Goal: Task Accomplishment & Management: Manage account settings

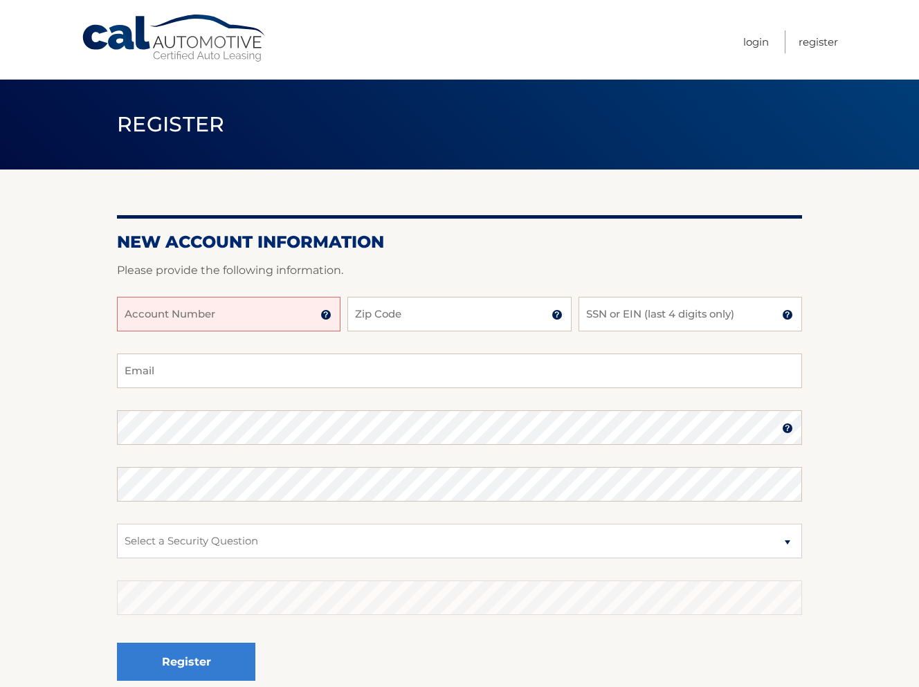
click at [217, 306] on input "Account Number" at bounding box center [229, 314] width 224 height 35
type input "44456009321"
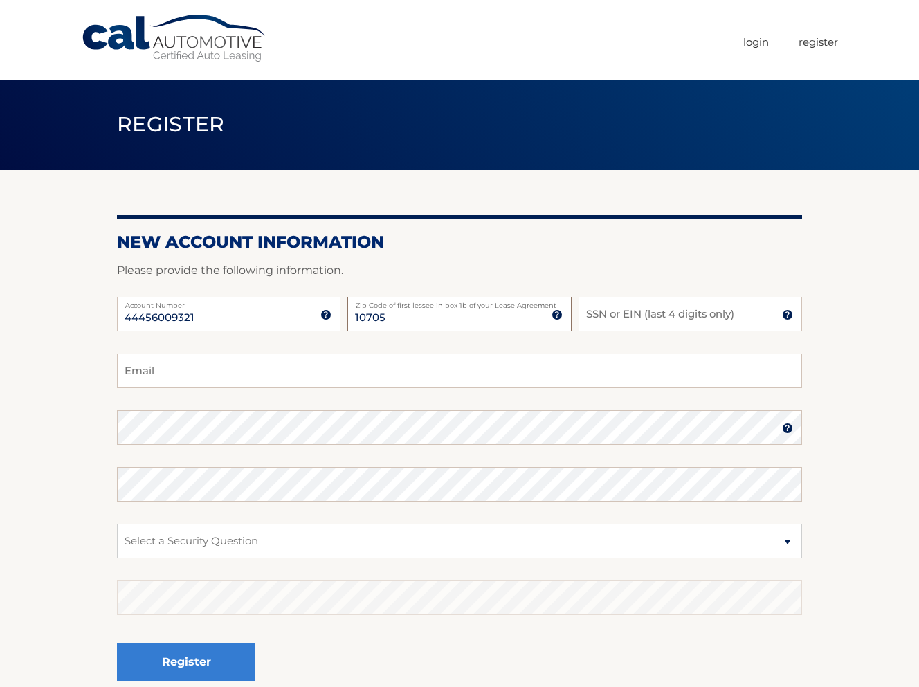
type input "10705"
click at [689, 314] on input "SSN or EIN (last 4 digits only)" at bounding box center [691, 314] width 224 height 35
type input "0479"
type input "aguilars1213@gmail.com"
select select "4"
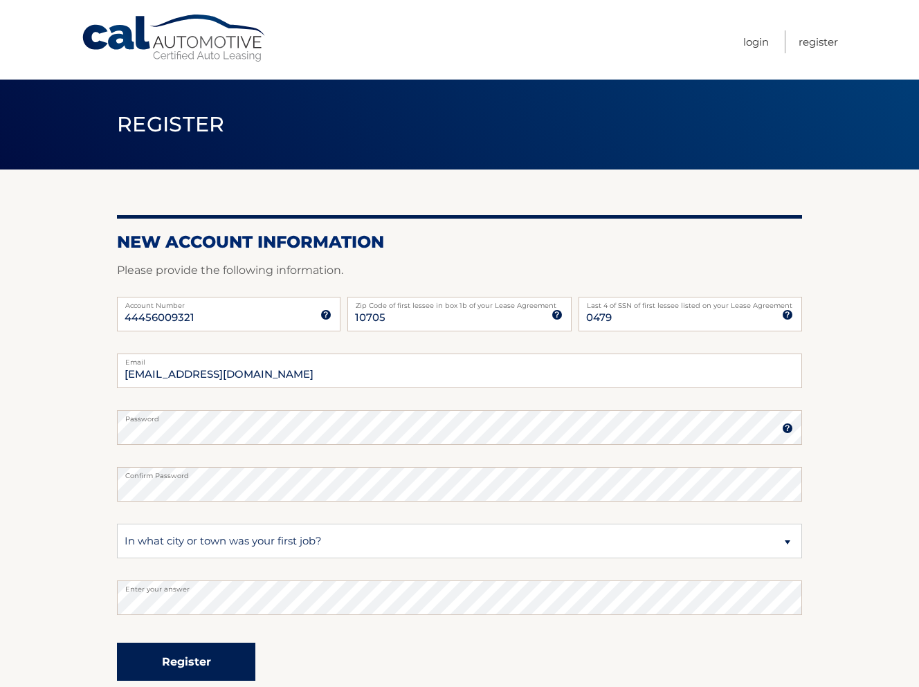
drag, startPoint x: 174, startPoint y: 653, endPoint x: 168, endPoint y: 659, distance: 8.3
click at [168, 659] on button "Register" at bounding box center [186, 662] width 138 height 38
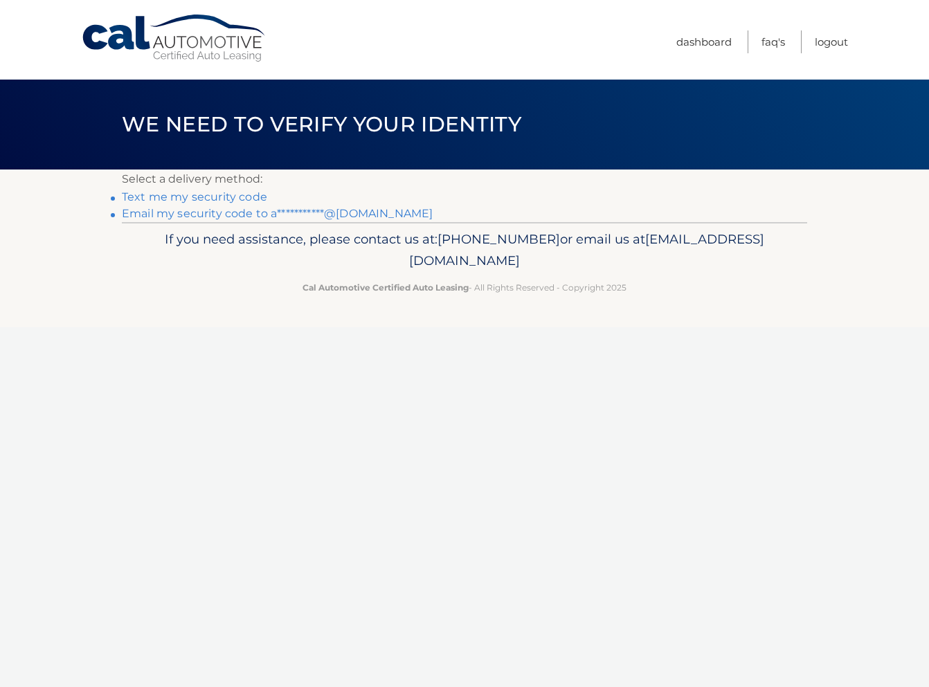
click at [206, 197] on link "Text me my security code" at bounding box center [194, 196] width 145 height 13
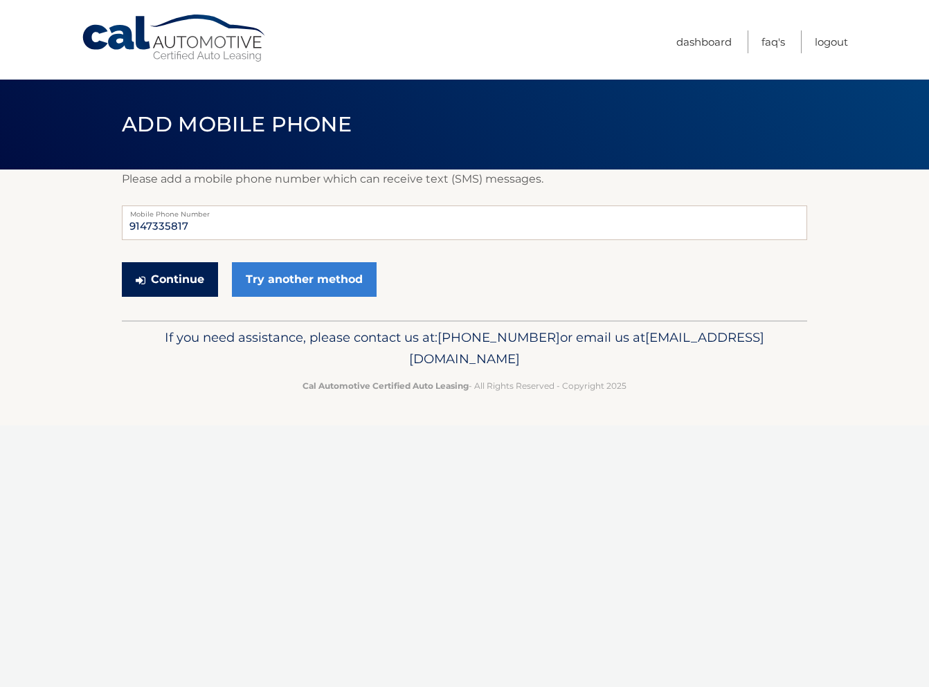
click at [170, 281] on button "Continue" at bounding box center [170, 279] width 96 height 35
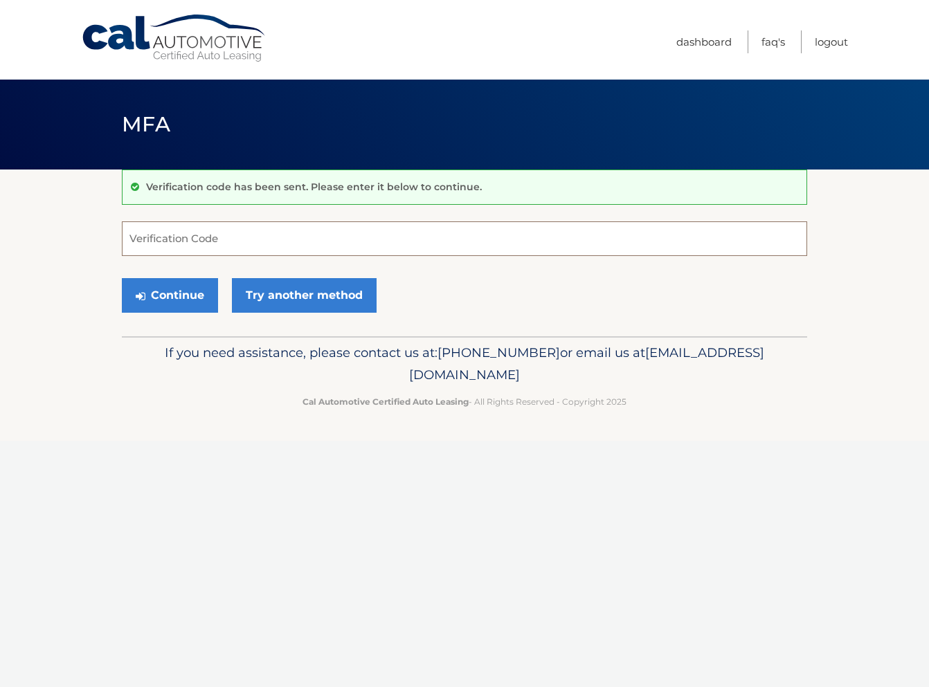
click at [153, 231] on input "Verification Code" at bounding box center [464, 239] width 685 height 35
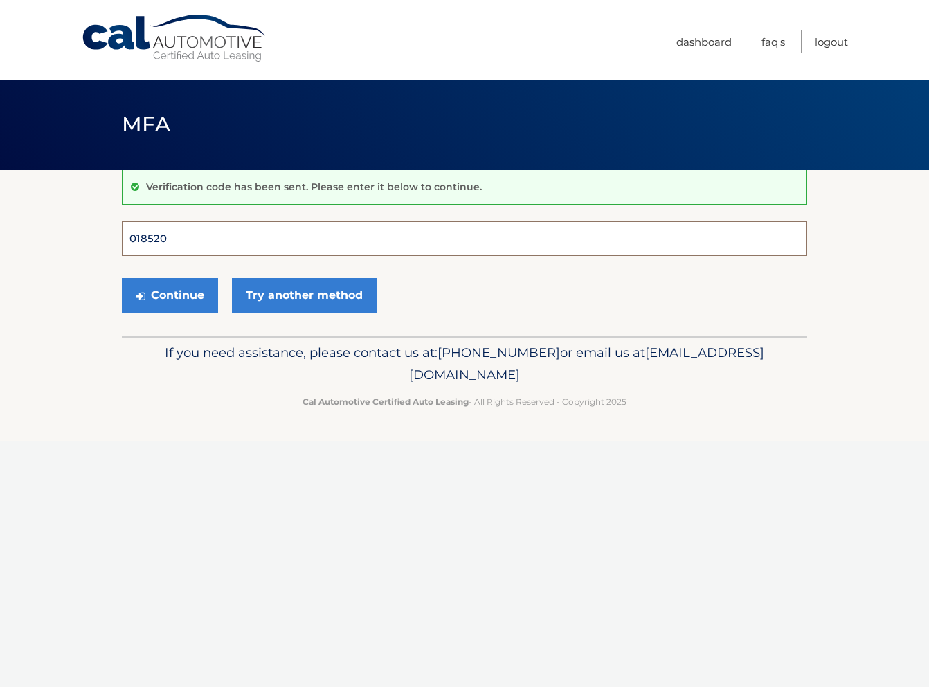
type input "018520"
click at [170, 295] on button "Continue" at bounding box center [170, 295] width 96 height 35
click at [179, 300] on button "Continue" at bounding box center [170, 295] width 96 height 35
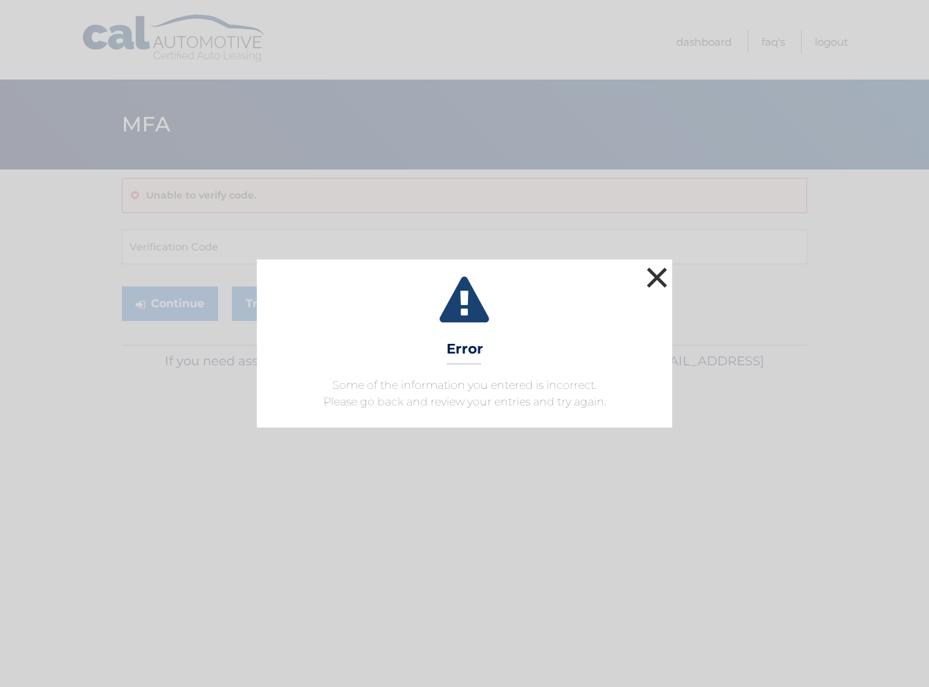
click at [661, 273] on button "×" at bounding box center [657, 278] width 28 height 28
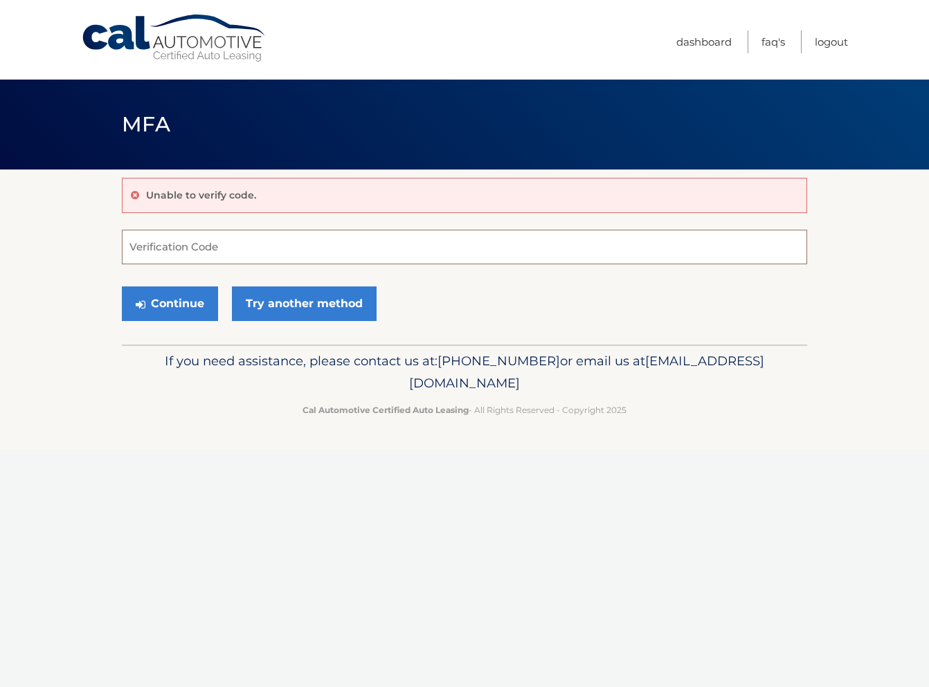
click at [155, 246] on input "Verification Code" at bounding box center [464, 247] width 685 height 35
click at [167, 300] on button "Continue" at bounding box center [170, 304] width 96 height 35
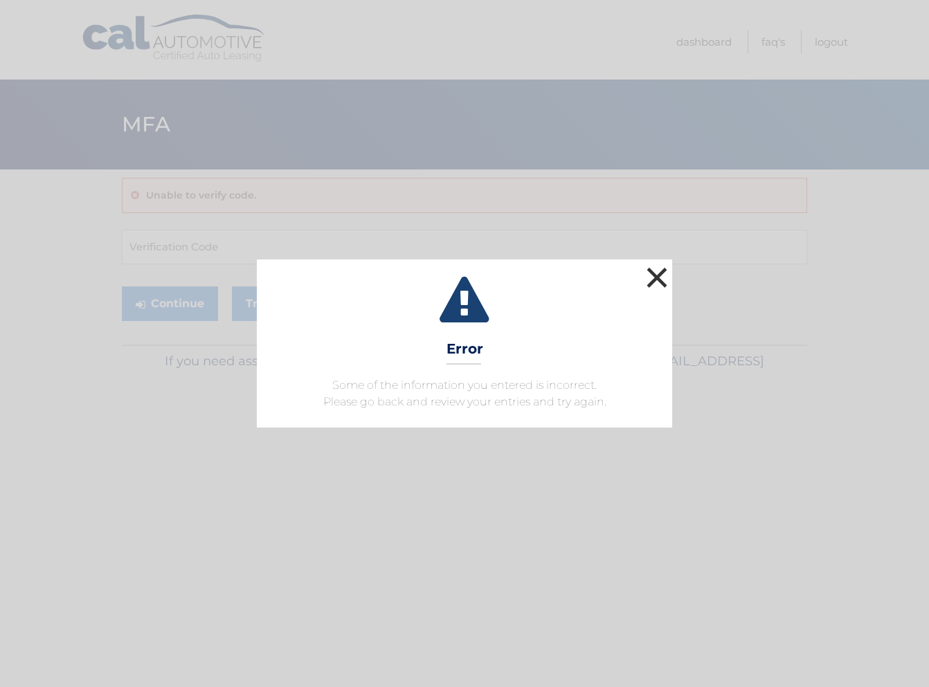
click at [665, 277] on button "×" at bounding box center [657, 278] width 28 height 28
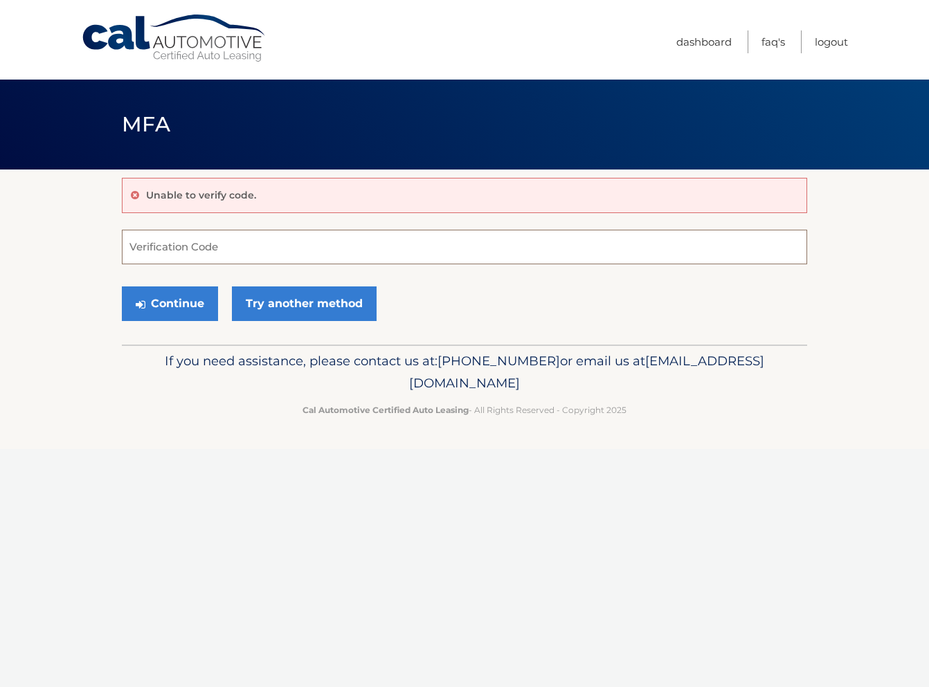
click at [198, 241] on input "Verification Code" at bounding box center [464, 247] width 685 height 35
paste input "018520"
type input "018520"
click at [165, 310] on button "Continue" at bounding box center [170, 304] width 96 height 35
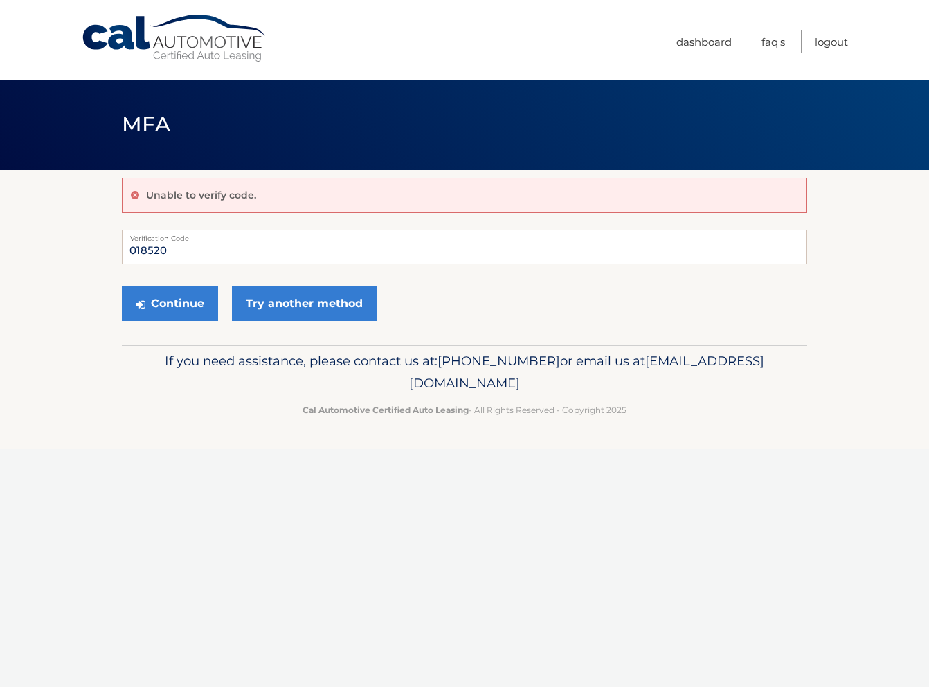
click at [122, 22] on link "Cal Automotive" at bounding box center [174, 38] width 187 height 49
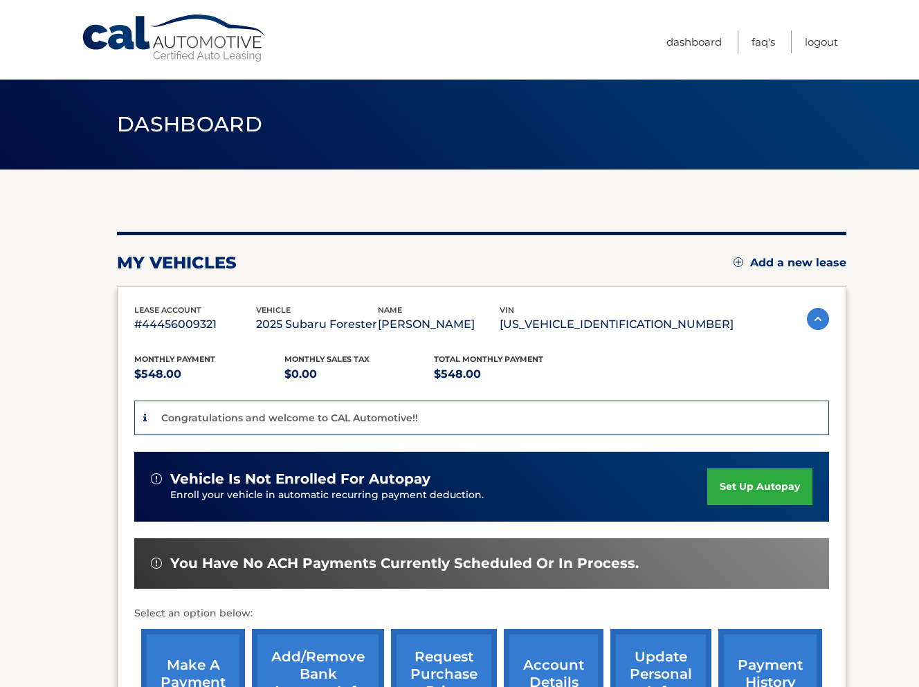
click at [203, 132] on span "Dashboard" at bounding box center [189, 124] width 145 height 26
click at [120, 46] on link "Cal Automotive" at bounding box center [174, 38] width 187 height 49
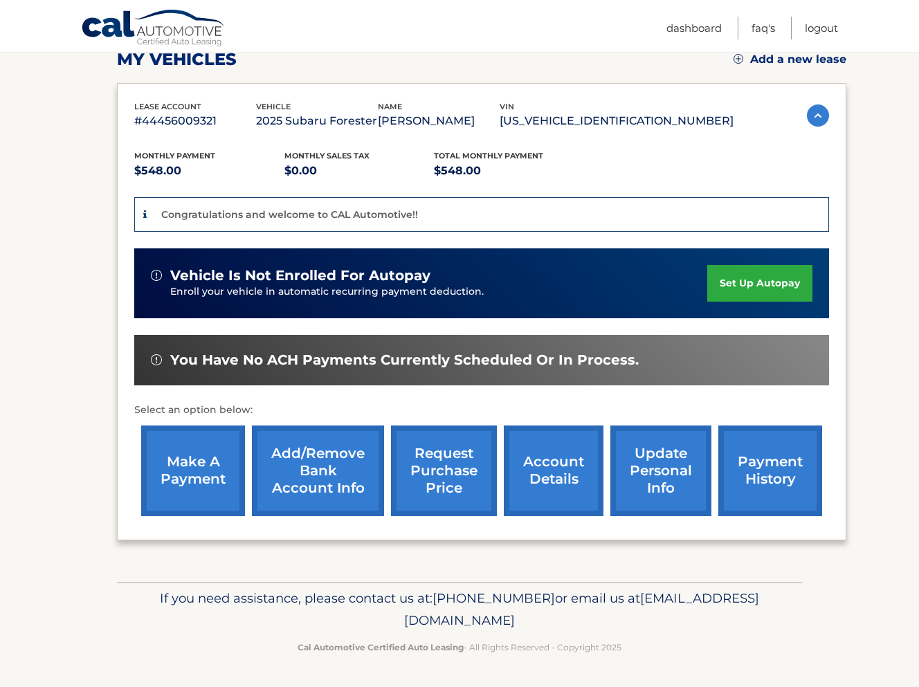
scroll to position [219, 0]
click at [356, 124] on p "2025 Subaru Forester" at bounding box center [317, 120] width 122 height 19
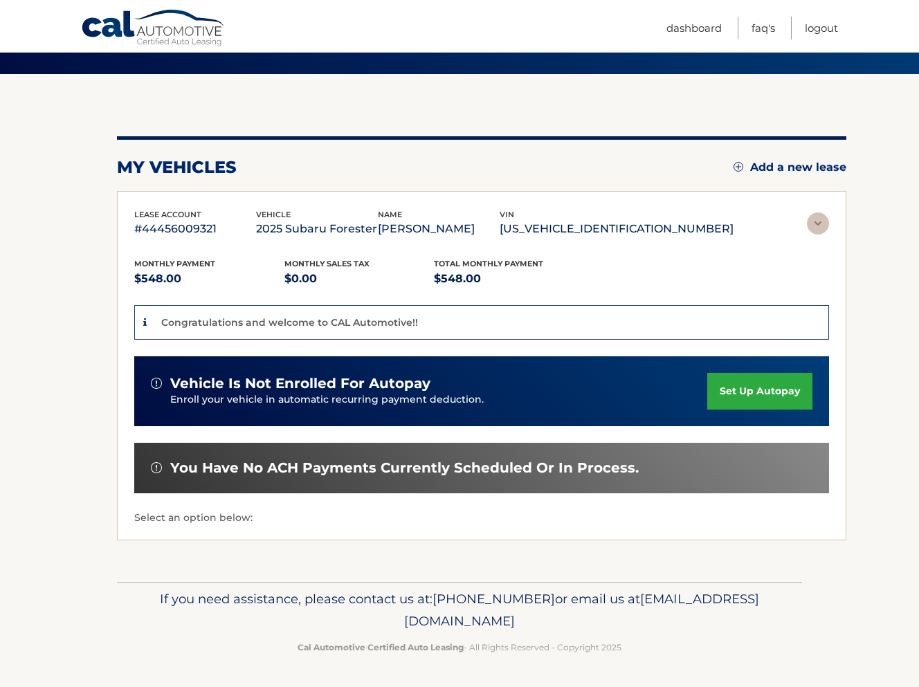
scroll to position [0, 0]
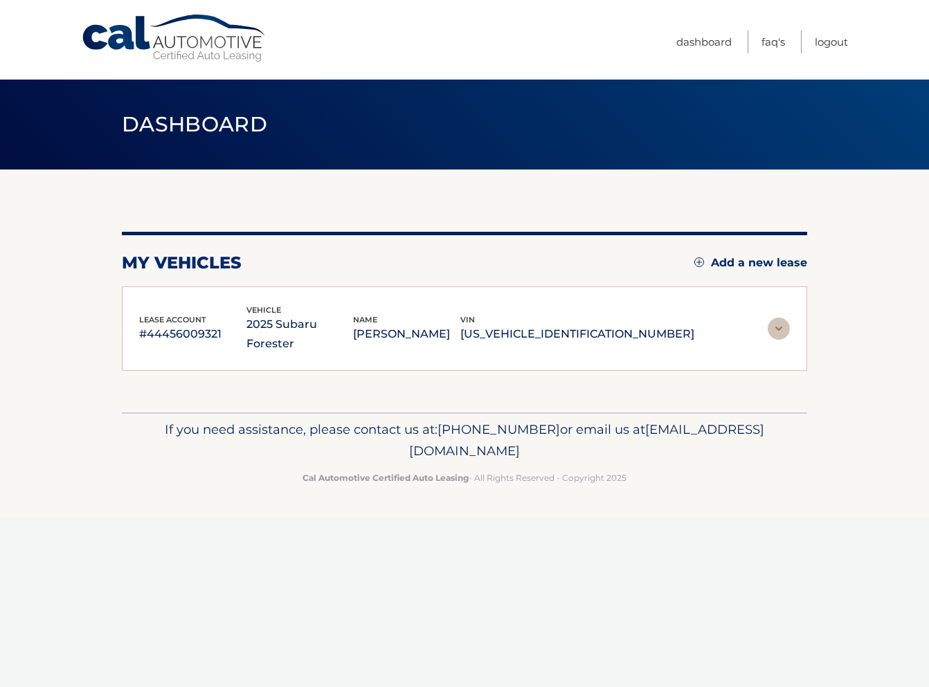
click at [336, 114] on header "Dashboard" at bounding box center [464, 125] width 685 height 90
click at [262, 301] on div "lease account #44456009321 vehicle 2025 Subaru Forester name CHRISTIAN AGUILAR …" at bounding box center [464, 329] width 685 height 85
click at [300, 334] on p "2025 Subaru Forester" at bounding box center [299, 334] width 107 height 39
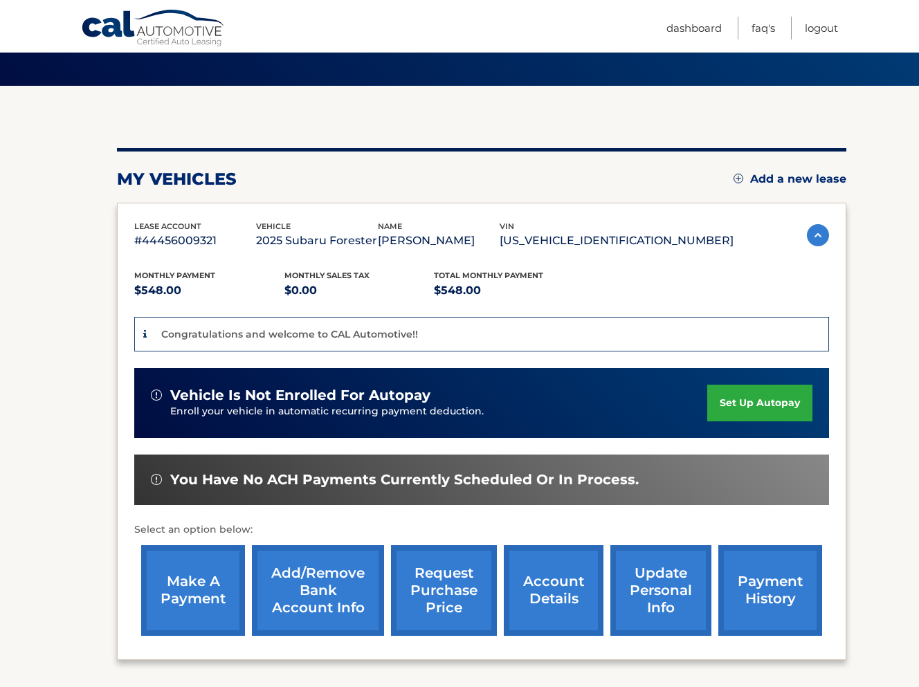
scroll to position [84, 0]
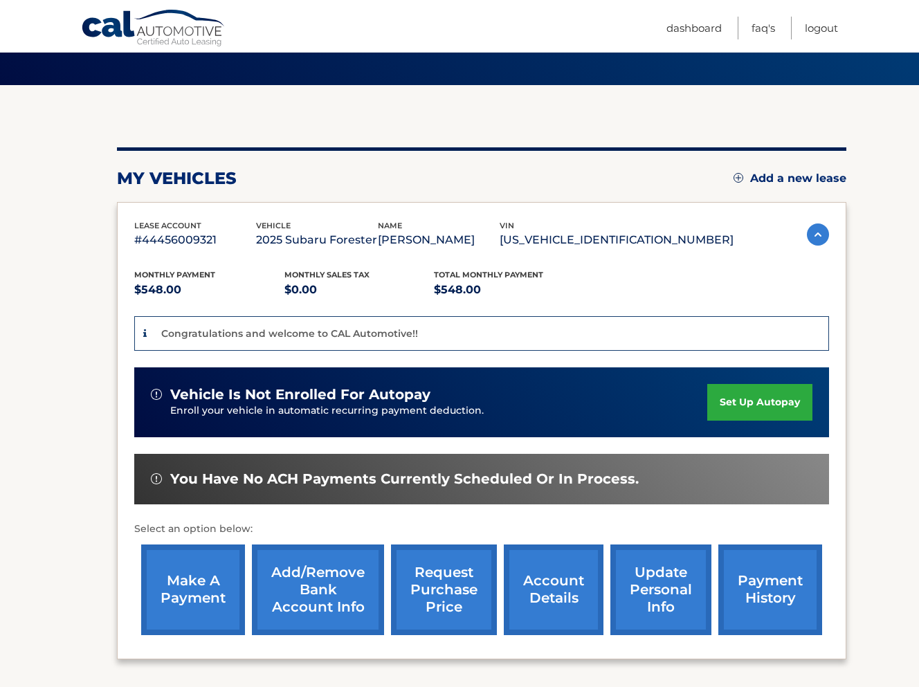
click at [764, 421] on link "set up autopay" at bounding box center [760, 402] width 105 height 37
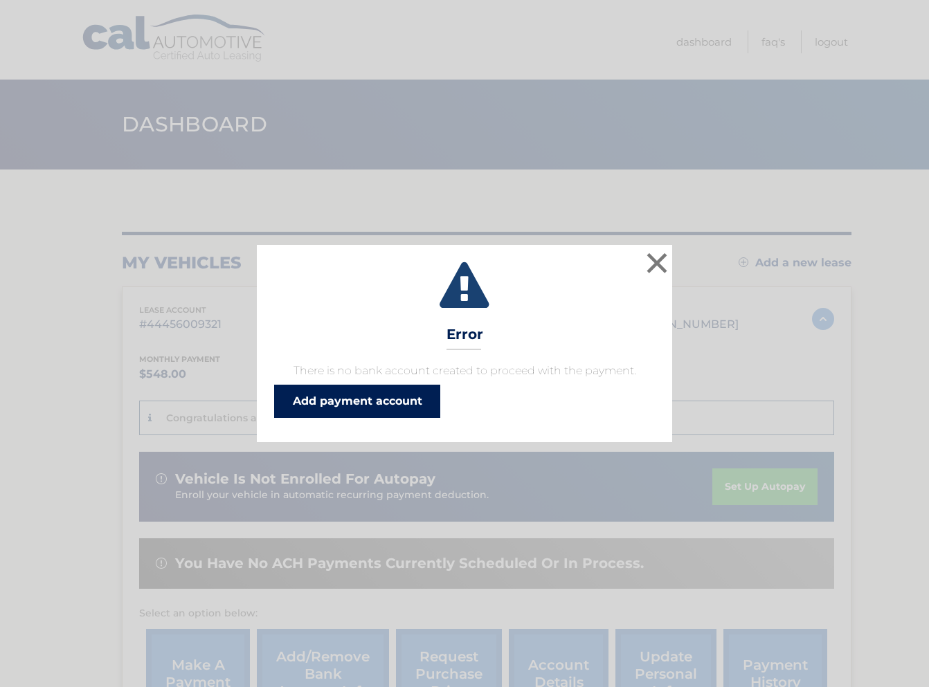
click at [400, 404] on link "Add payment account" at bounding box center [357, 401] width 166 height 33
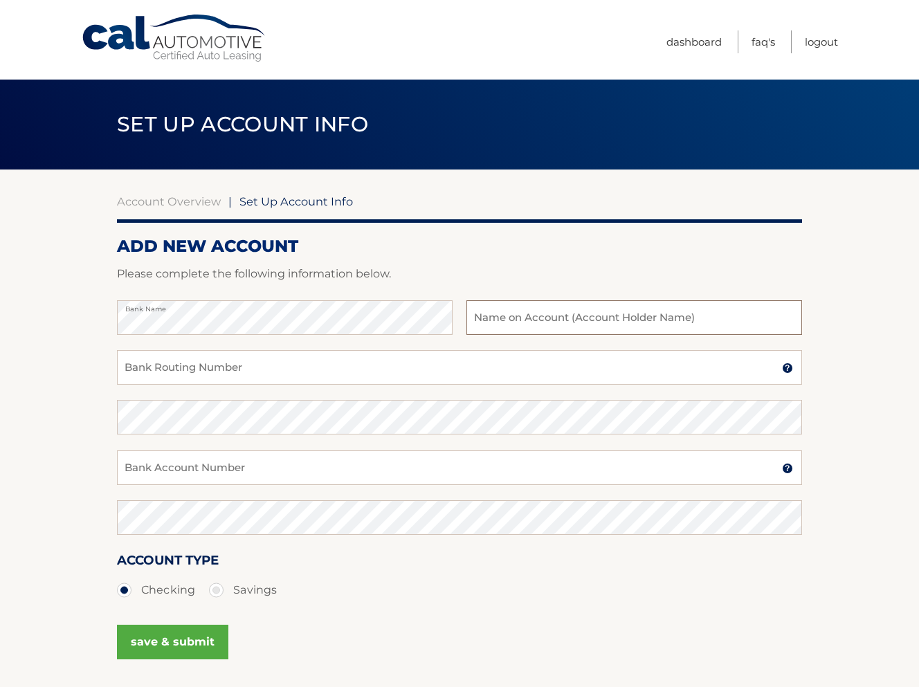
click at [525, 330] on input "text" at bounding box center [635, 317] width 336 height 35
type input "Christian Aguilar"
click at [339, 371] on input "Bank Routing Number" at bounding box center [459, 367] width 685 height 35
click at [264, 471] on input "Bank Account Number" at bounding box center [459, 468] width 685 height 35
paste input "7470716155"
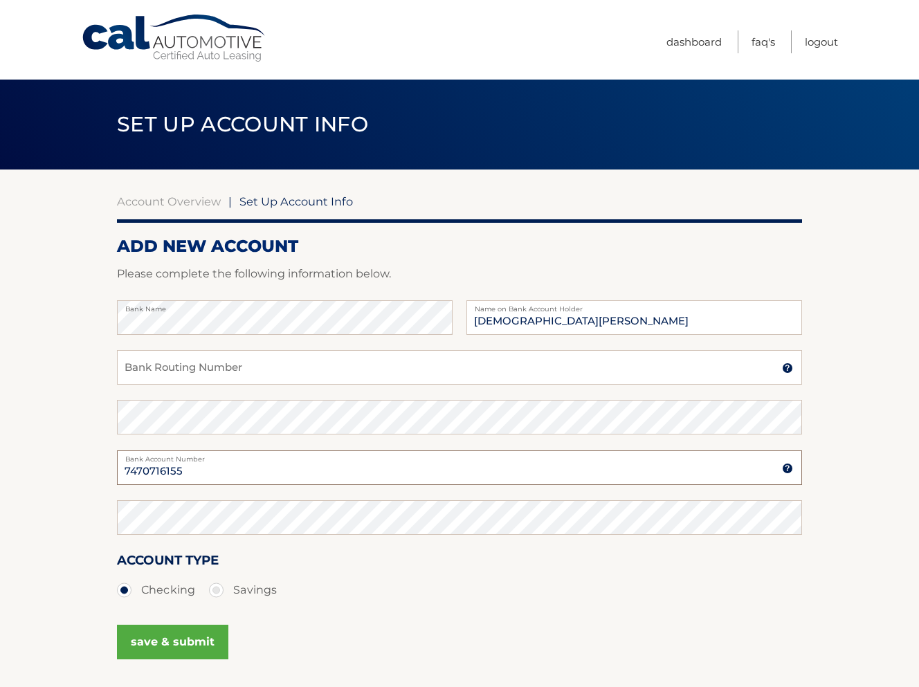
type input "7470716155"
click at [198, 371] on input "Bank Routing Number" at bounding box center [459, 367] width 685 height 35
paste input "026012881"
type input "026012881"
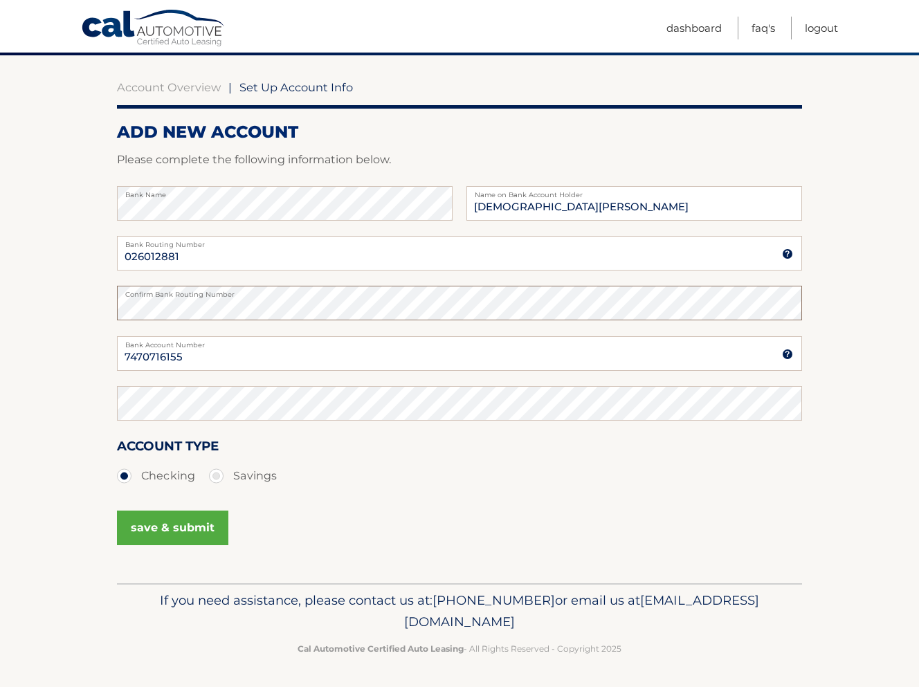
scroll to position [114, 0]
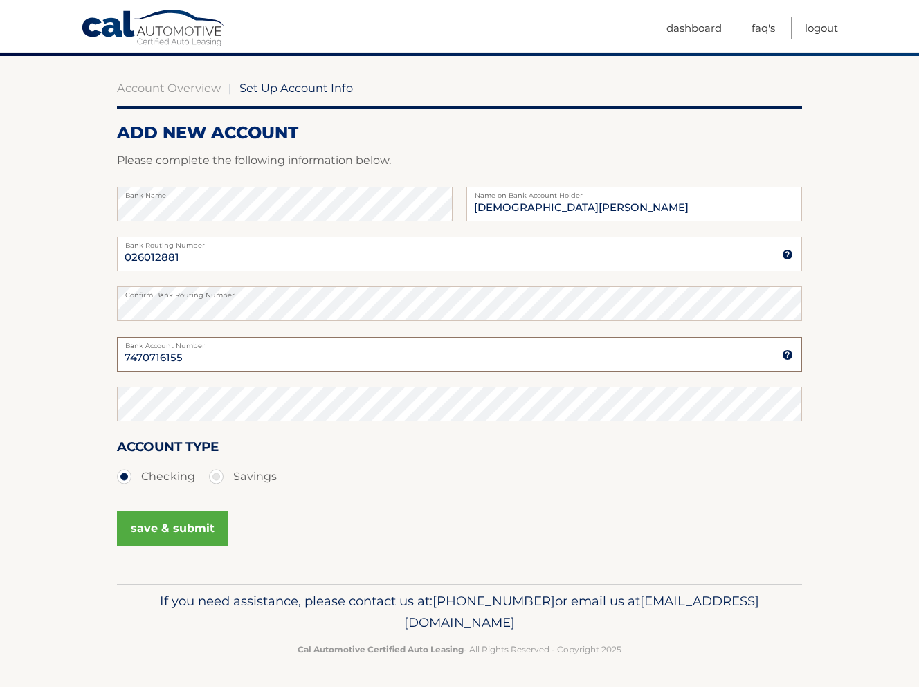
click at [187, 354] on input "7470716155" at bounding box center [459, 354] width 685 height 35
click at [185, 523] on button "save & submit" at bounding box center [172, 529] width 111 height 35
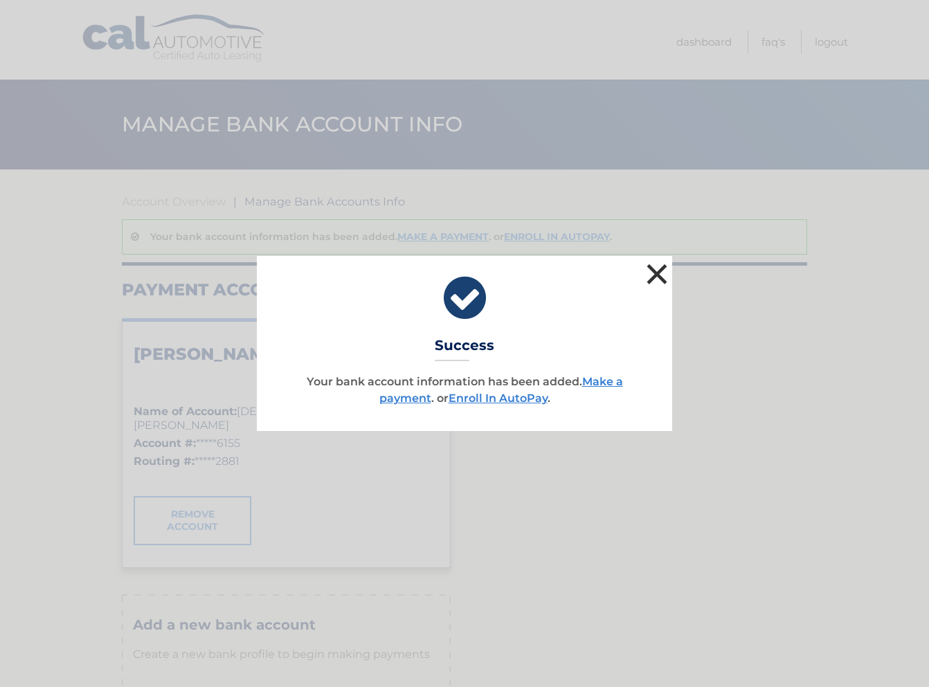
click at [647, 282] on button "×" at bounding box center [657, 274] width 28 height 28
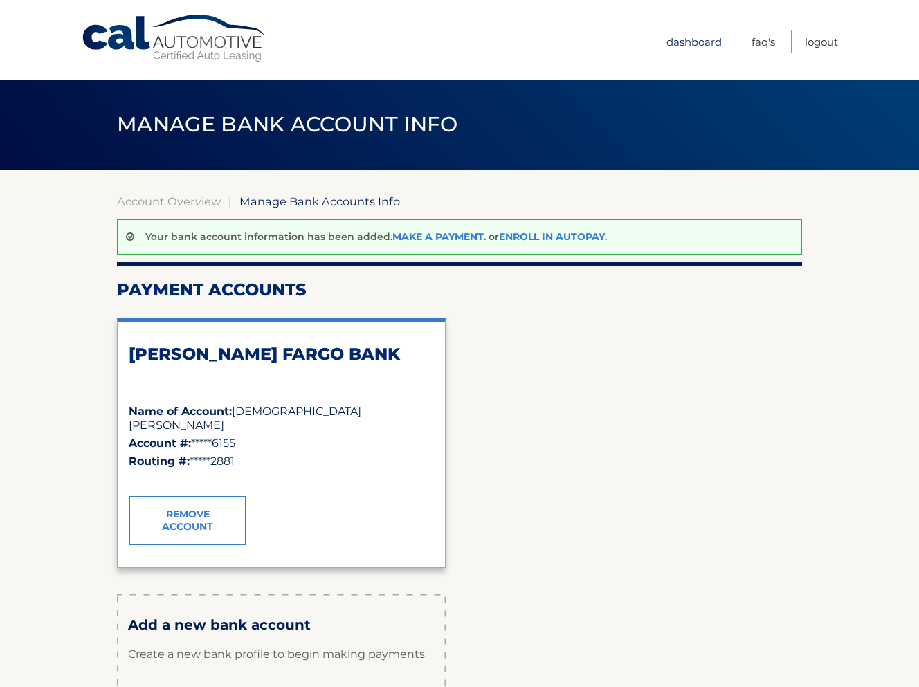
click at [700, 30] on link "Dashboard" at bounding box center [694, 41] width 55 height 23
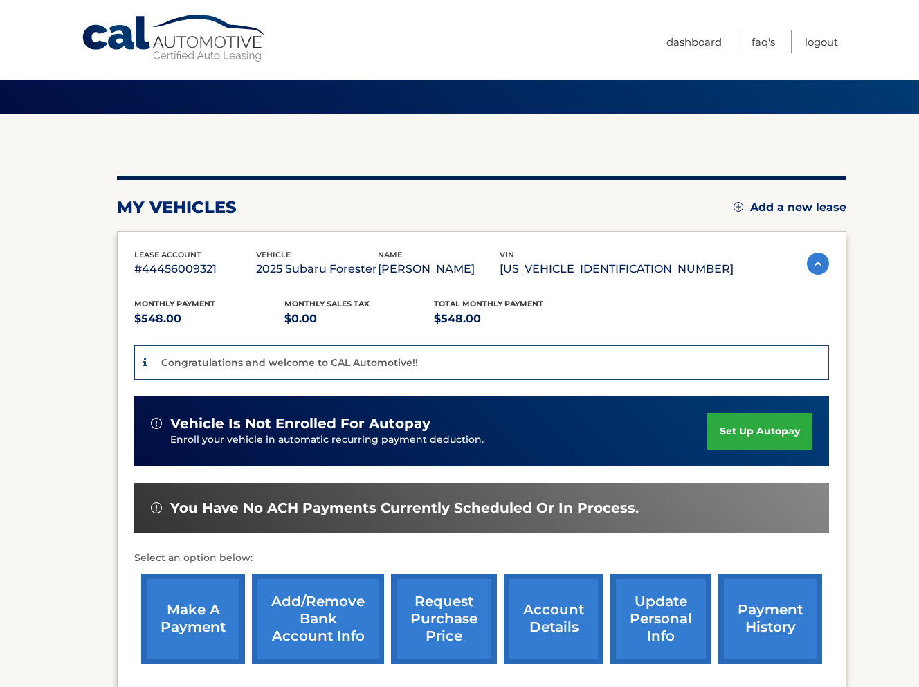
scroll to position [103, 0]
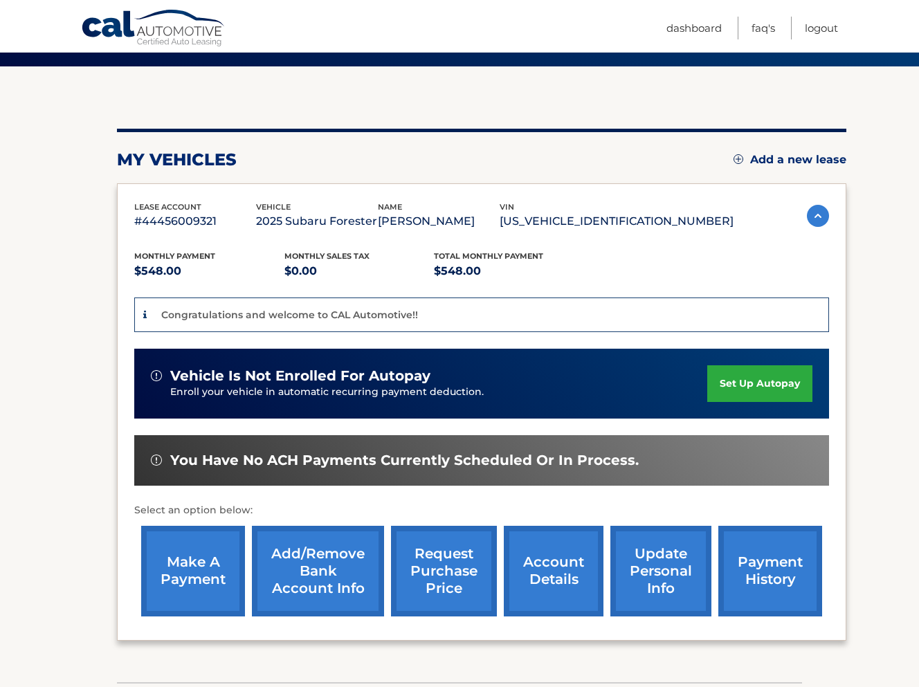
click at [798, 402] on link "set up autopay" at bounding box center [760, 384] width 105 height 37
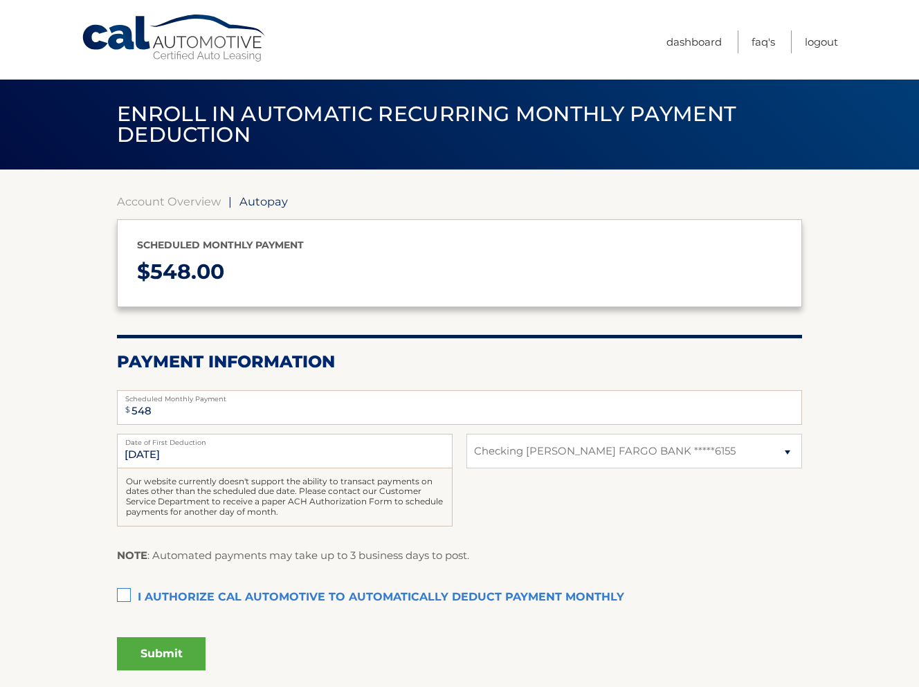
select select "NmIyNWRmYTktOTBhOS00ODdjLThkY2QtZGFlYzRjNjMwYjc1"
click at [336, 444] on label "Date of First Deduction" at bounding box center [285, 439] width 336 height 11
click at [336, 444] on input "10/1/2025" at bounding box center [285, 451] width 336 height 35
click at [336, 444] on label "Date of First Deduction" at bounding box center [285, 439] width 336 height 11
click at [336, 444] on input "10/1/2025" at bounding box center [285, 451] width 336 height 35
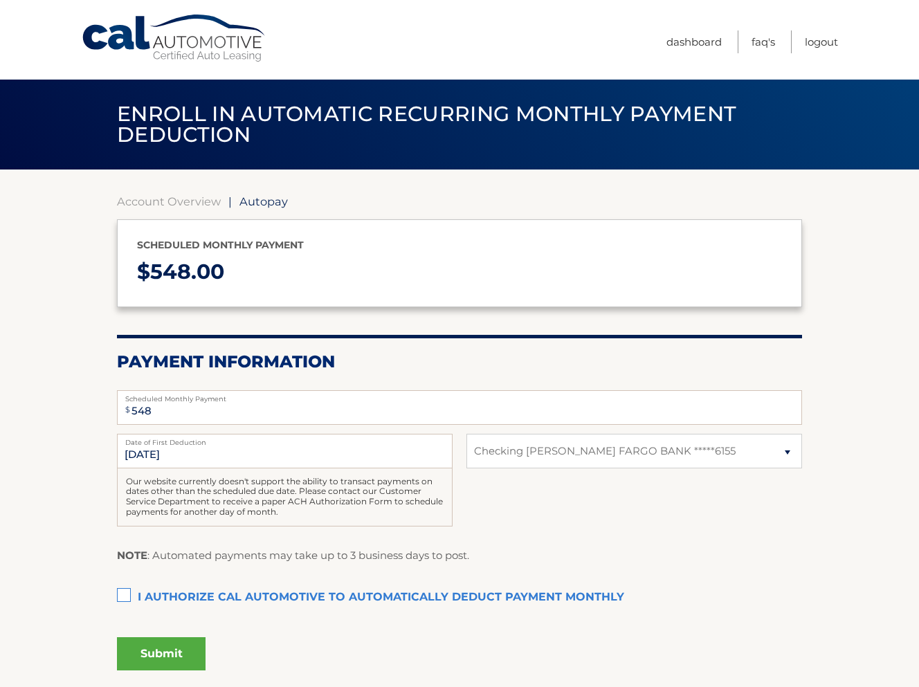
click at [166, 443] on label "Date of First Deduction" at bounding box center [285, 439] width 336 height 11
click at [166, 443] on input "10/1/2025" at bounding box center [285, 451] width 336 height 35
click at [166, 443] on label "Date of First Deduction" at bounding box center [285, 439] width 336 height 11
click at [166, 443] on input "10/1/2025" at bounding box center [285, 451] width 336 height 35
click at [127, 585] on label "I authorize cal automotive to automatically deduct payment monthly This checkbo…" at bounding box center [459, 598] width 685 height 28
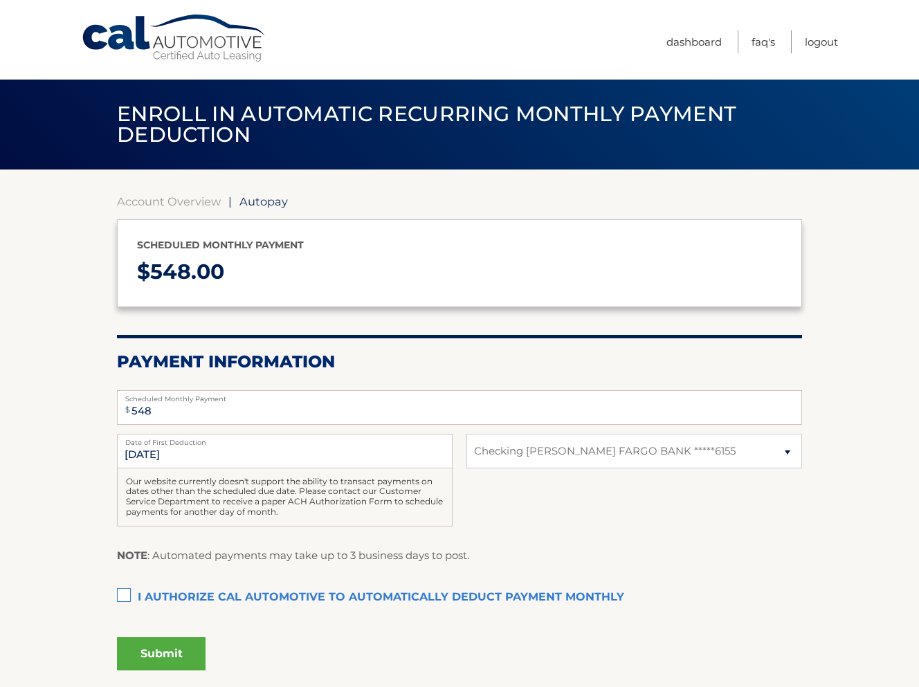
click at [0, 0] on input "I authorize cal automotive to automatically deduct payment monthly This checkbo…" at bounding box center [0, 0] width 0 height 0
click at [167, 645] on button "Submit" at bounding box center [161, 654] width 89 height 33
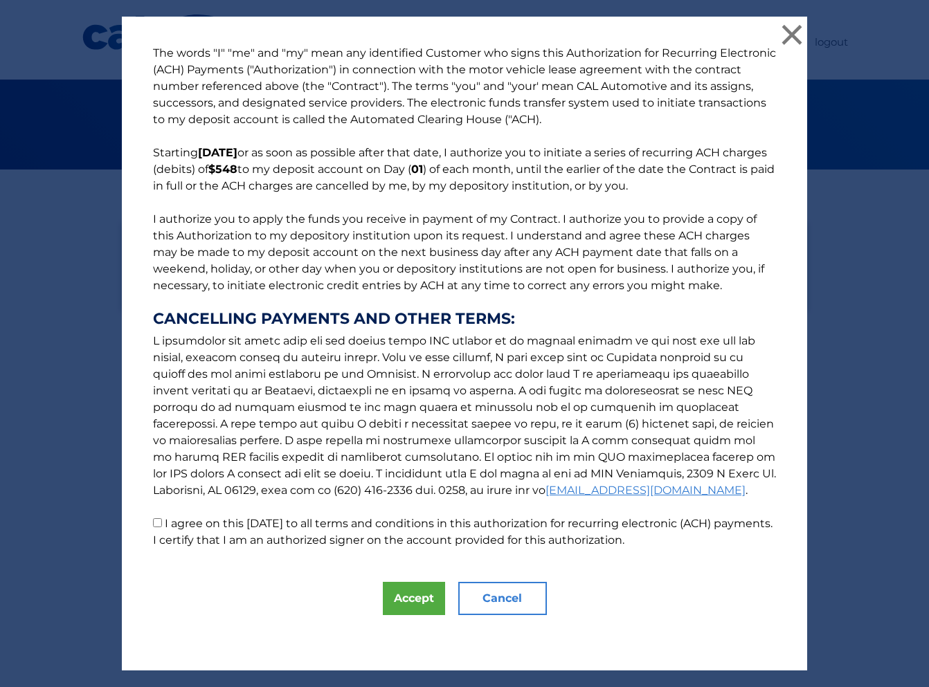
click at [164, 523] on label "I agree on this 09/24/2025 to all terms and conditions in this authorization fo…" at bounding box center [463, 532] width 620 height 30
click at [162, 523] on input "I agree on this 09/24/2025 to all terms and conditions in this authorization fo…" at bounding box center [157, 523] width 9 height 9
checkbox input "true"
click at [406, 595] on button "Accept" at bounding box center [414, 598] width 62 height 33
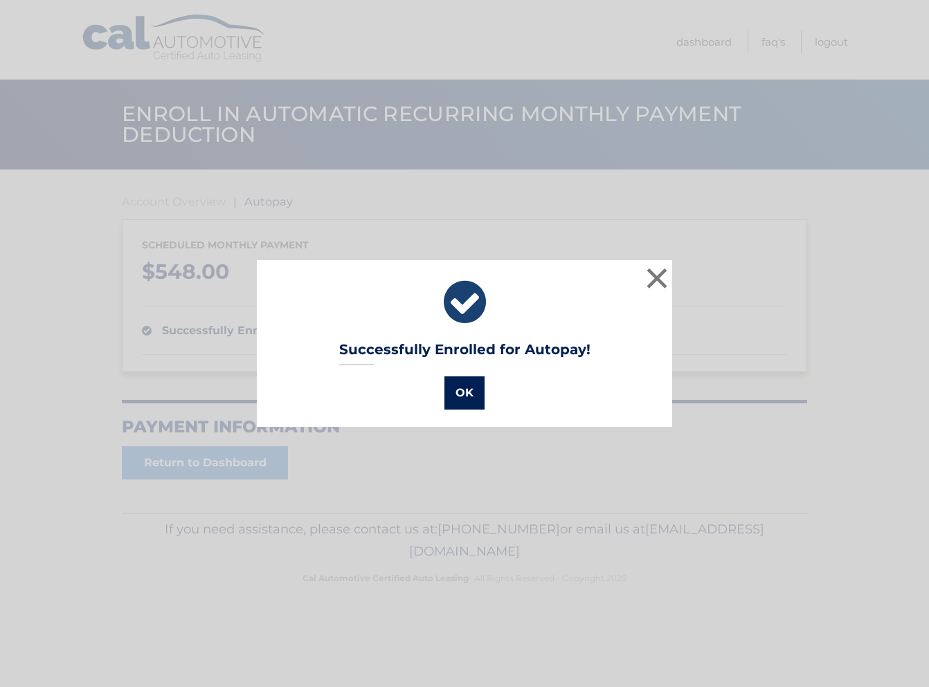
click at [464, 393] on button "OK" at bounding box center [464, 393] width 40 height 33
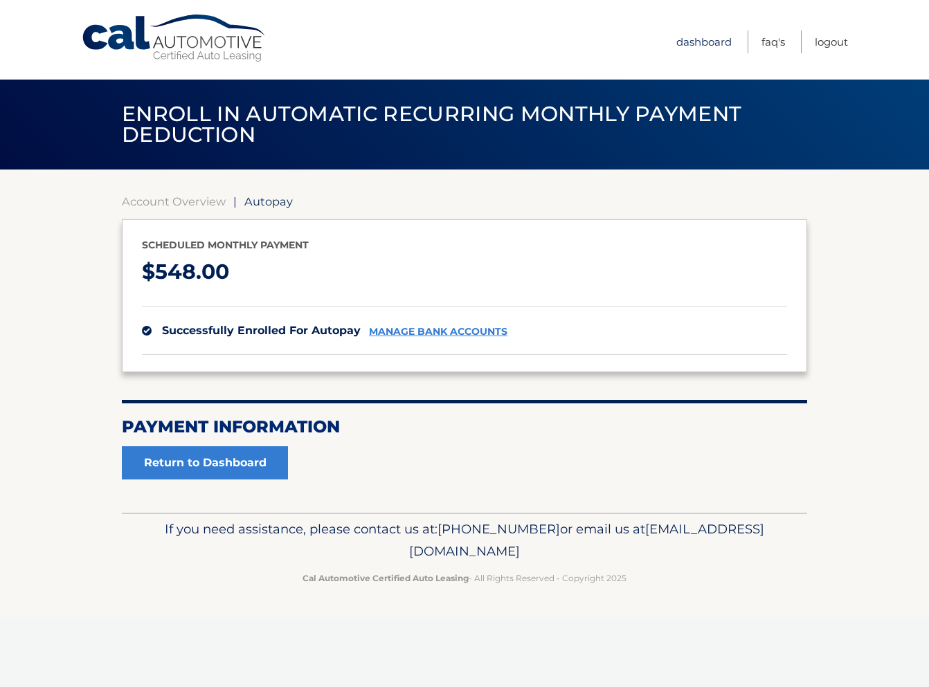
click at [714, 35] on link "Dashboard" at bounding box center [703, 41] width 55 height 23
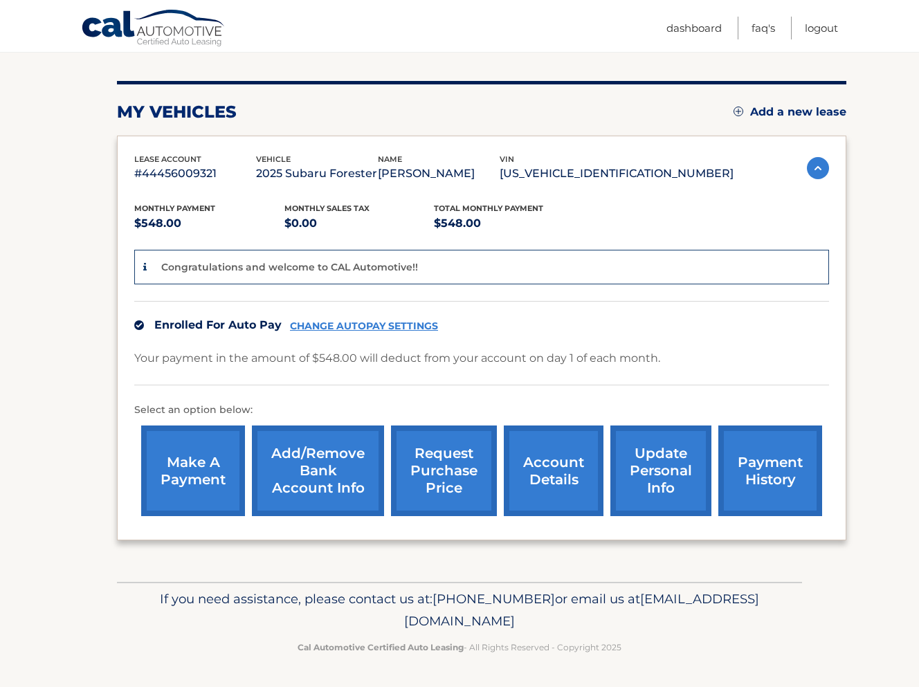
scroll to position [167, 0]
click at [817, 159] on img at bounding box center [818, 168] width 22 height 22
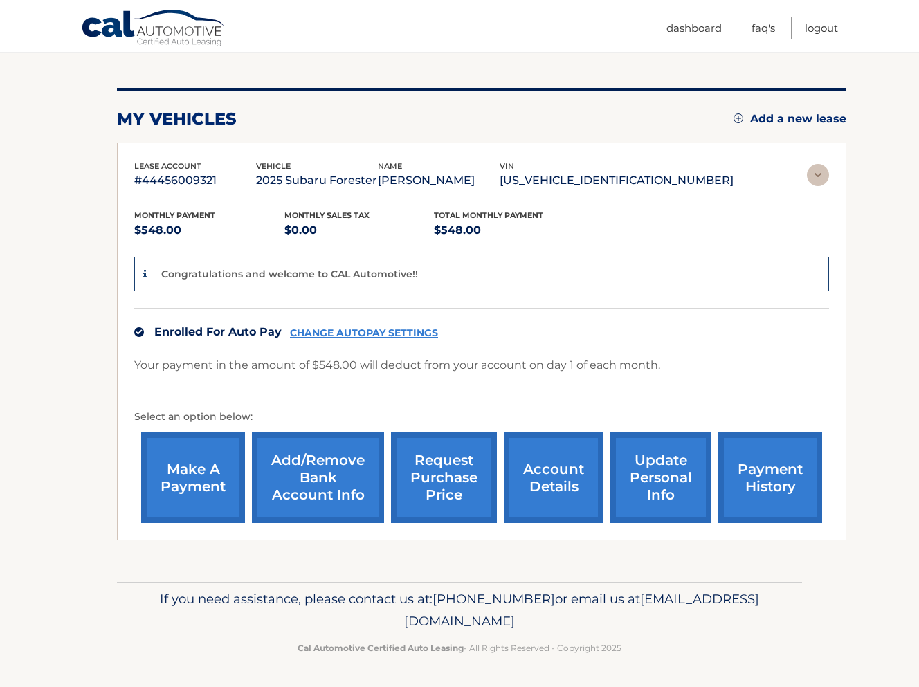
scroll to position [0, 0]
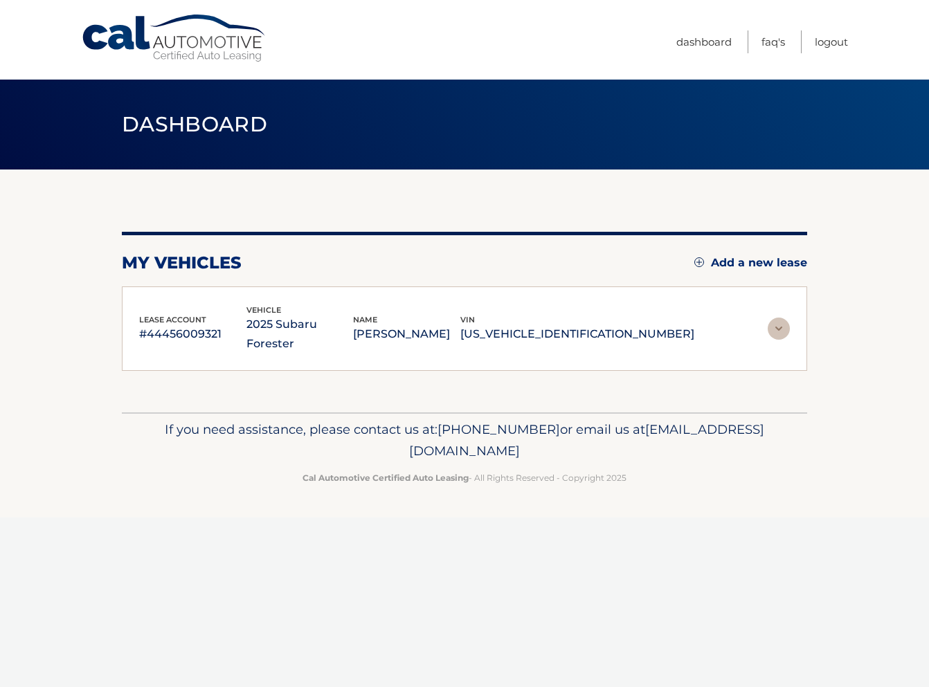
click at [781, 316] on div "lease account #44456009321 vehicle 2025 Subaru Forester name [PERSON_NAME] [PER…" at bounding box center [464, 329] width 651 height 51
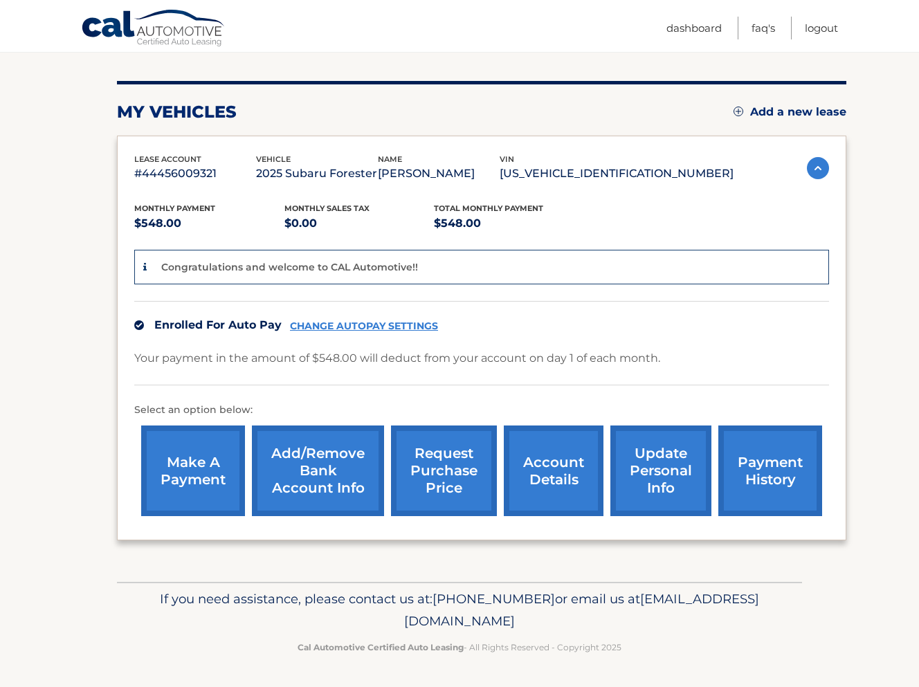
scroll to position [167, 0]
click at [570, 458] on link "account details" at bounding box center [554, 471] width 100 height 91
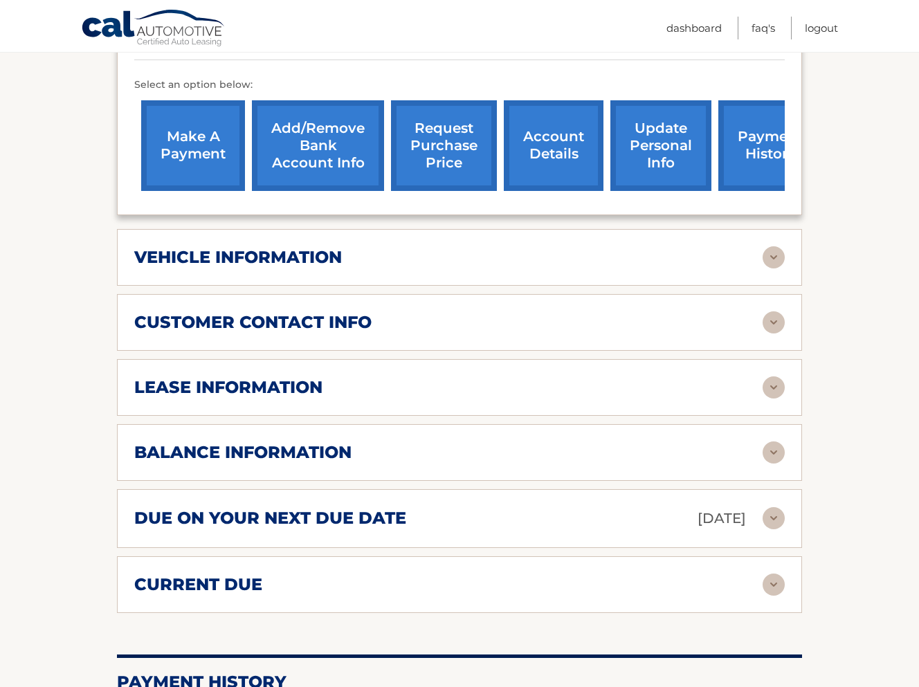
scroll to position [602, 0]
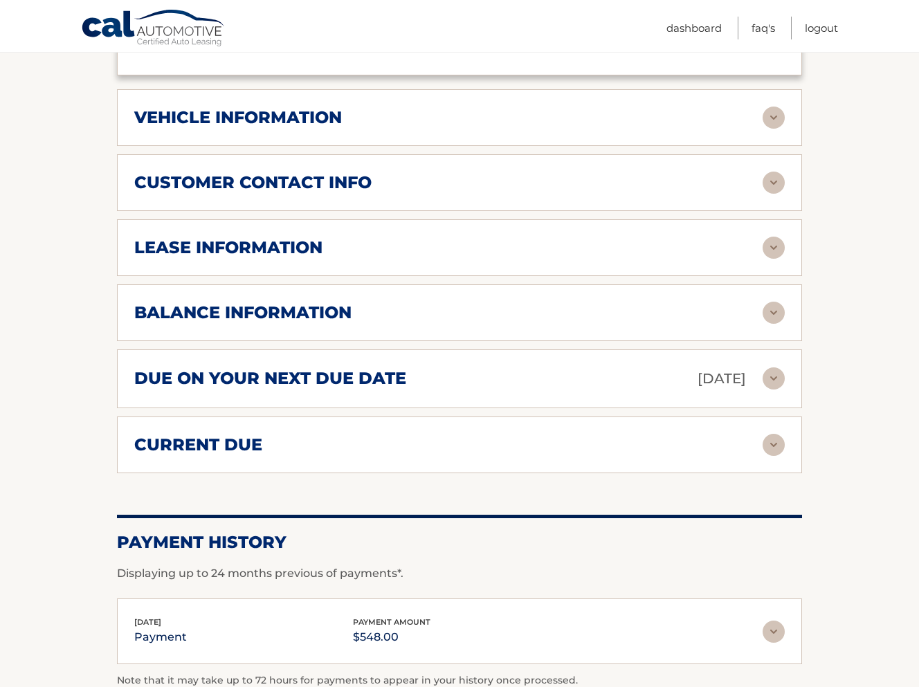
click at [768, 375] on img at bounding box center [774, 379] width 22 height 22
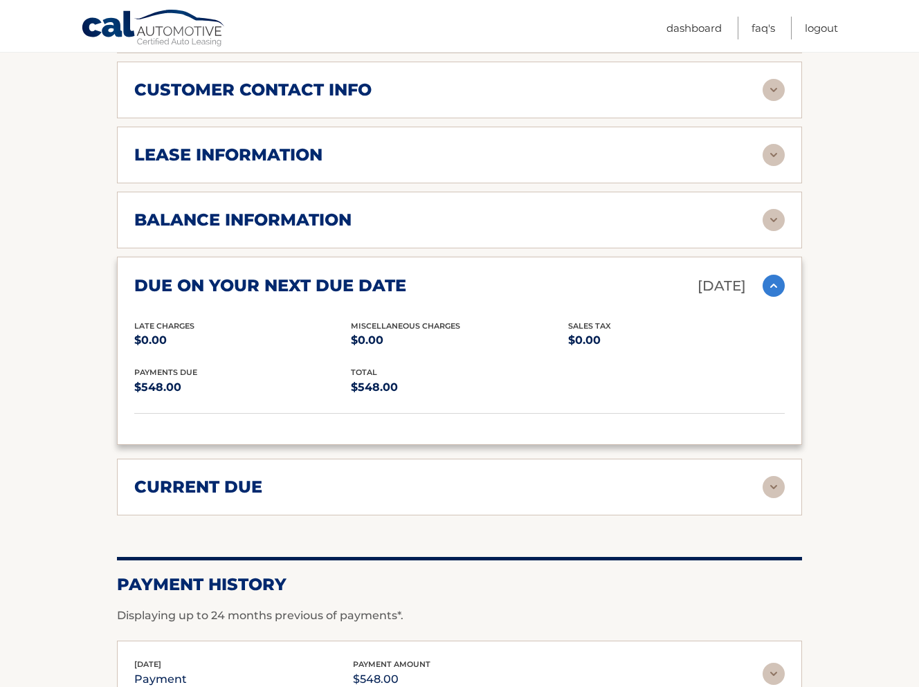
scroll to position [697, 0]
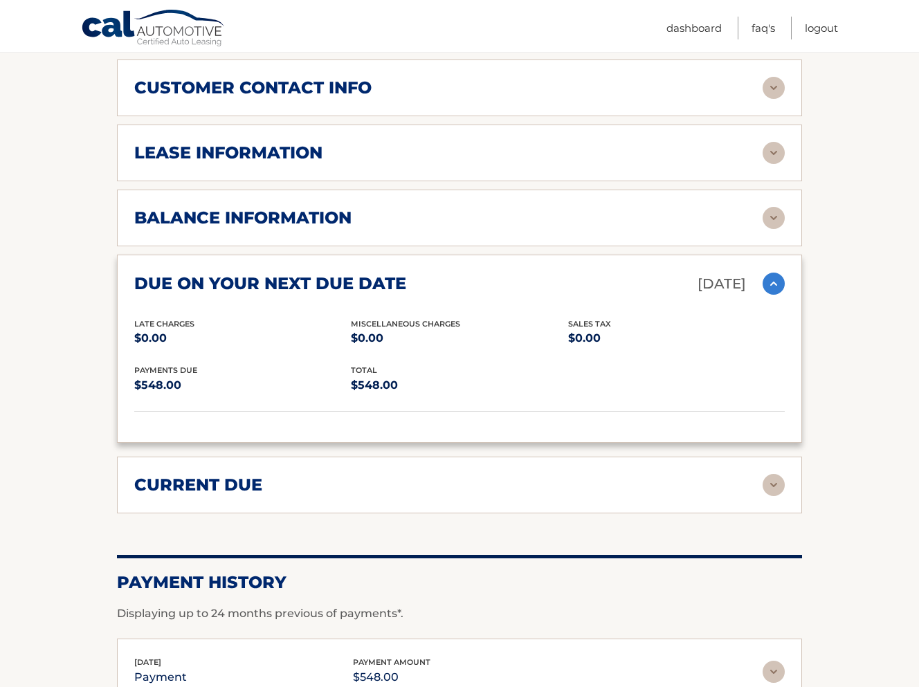
click at [770, 485] on img at bounding box center [774, 485] width 22 height 22
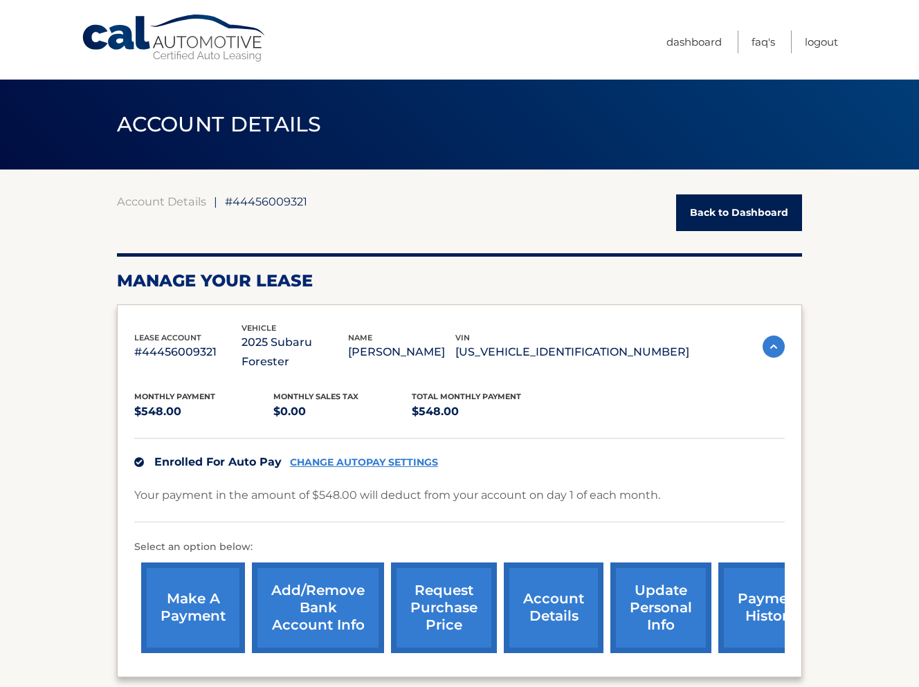
scroll to position [0, 0]
click at [765, 37] on link "FAQ's" at bounding box center [764, 41] width 24 height 23
